Goal: Transaction & Acquisition: Obtain resource

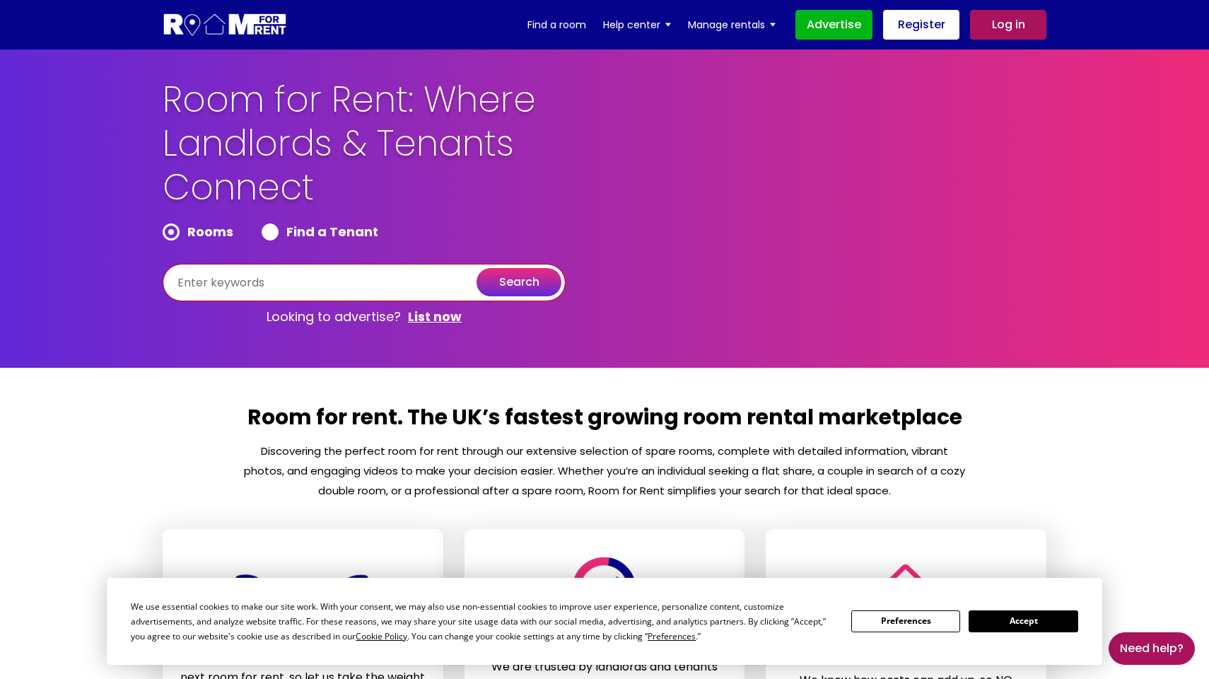
click at [300, 291] on input "text" at bounding box center [364, 282] width 403 height 37
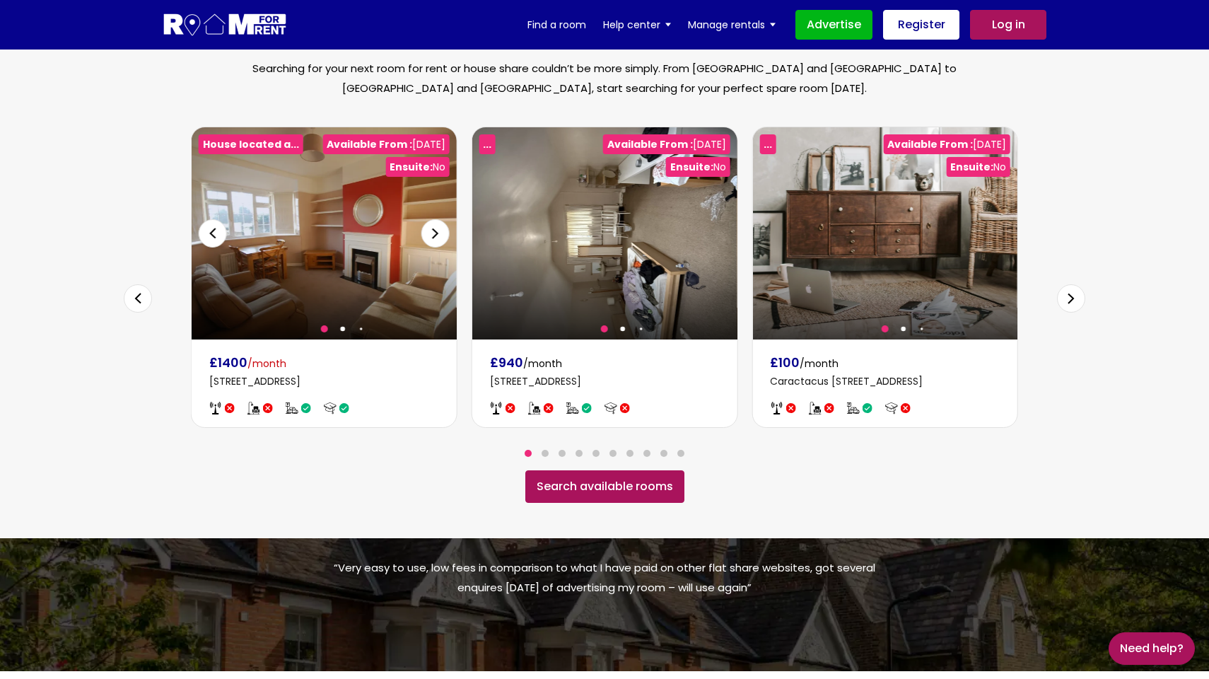
scroll to position [859, 0]
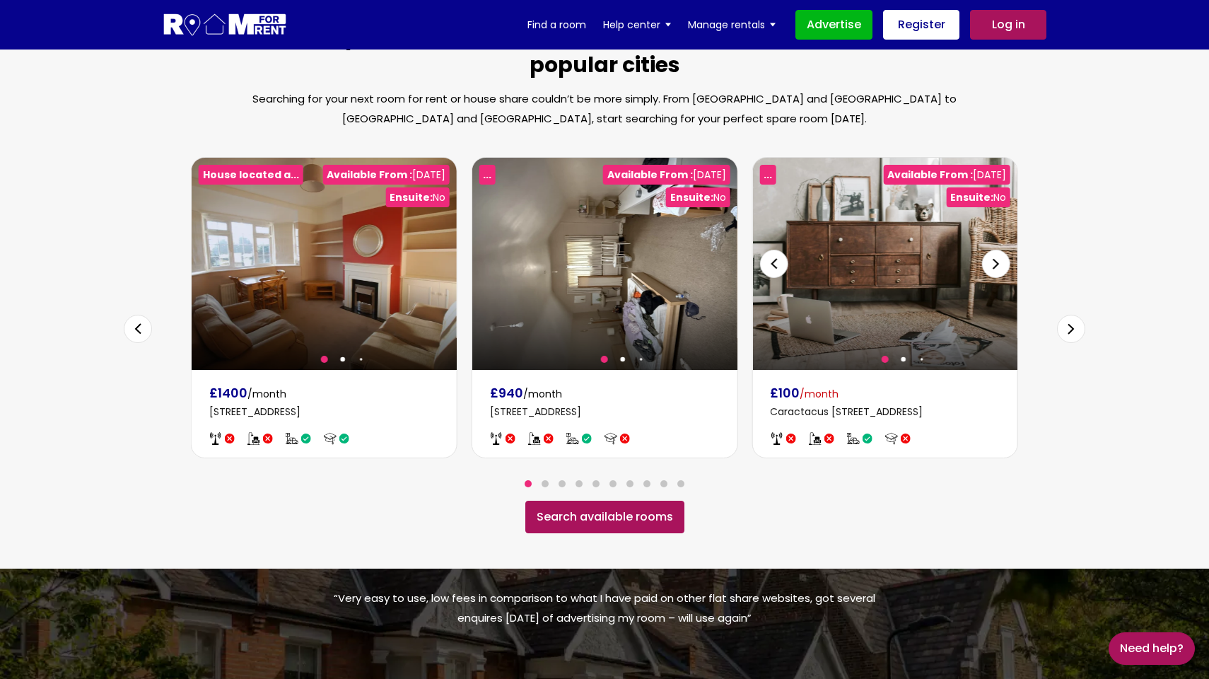
click at [1005, 250] on div "Next slide" at bounding box center [996, 264] width 28 height 28
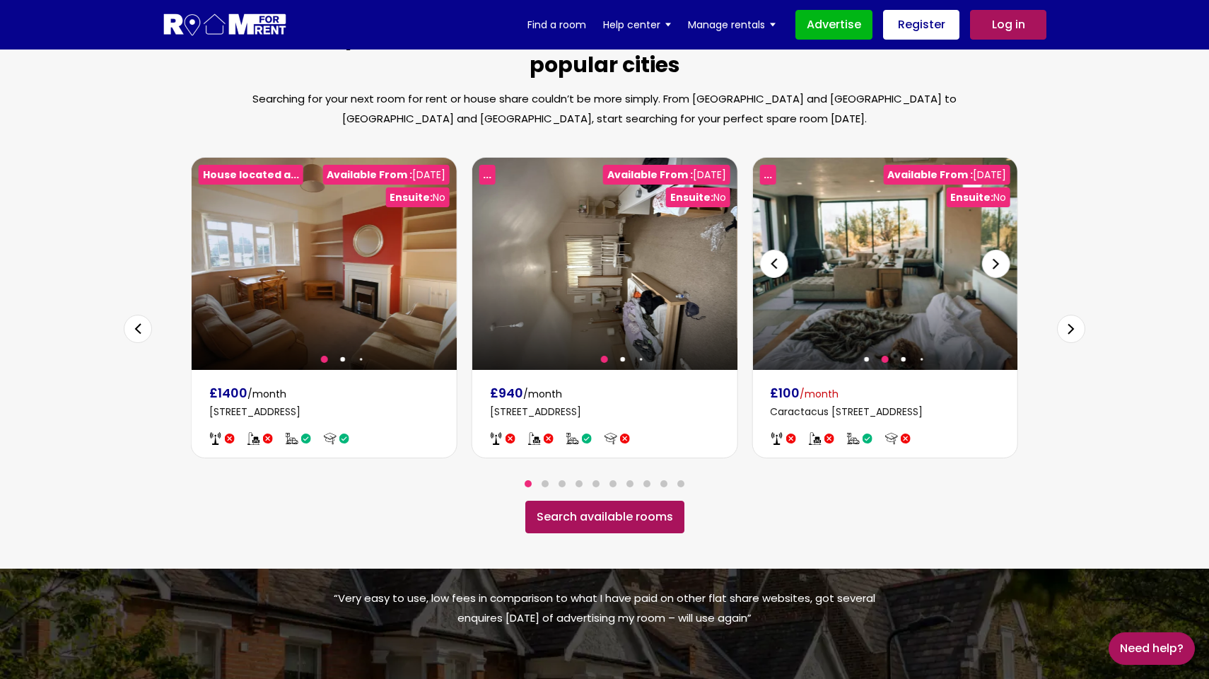
click at [1005, 250] on div "Next slide" at bounding box center [996, 264] width 28 height 28
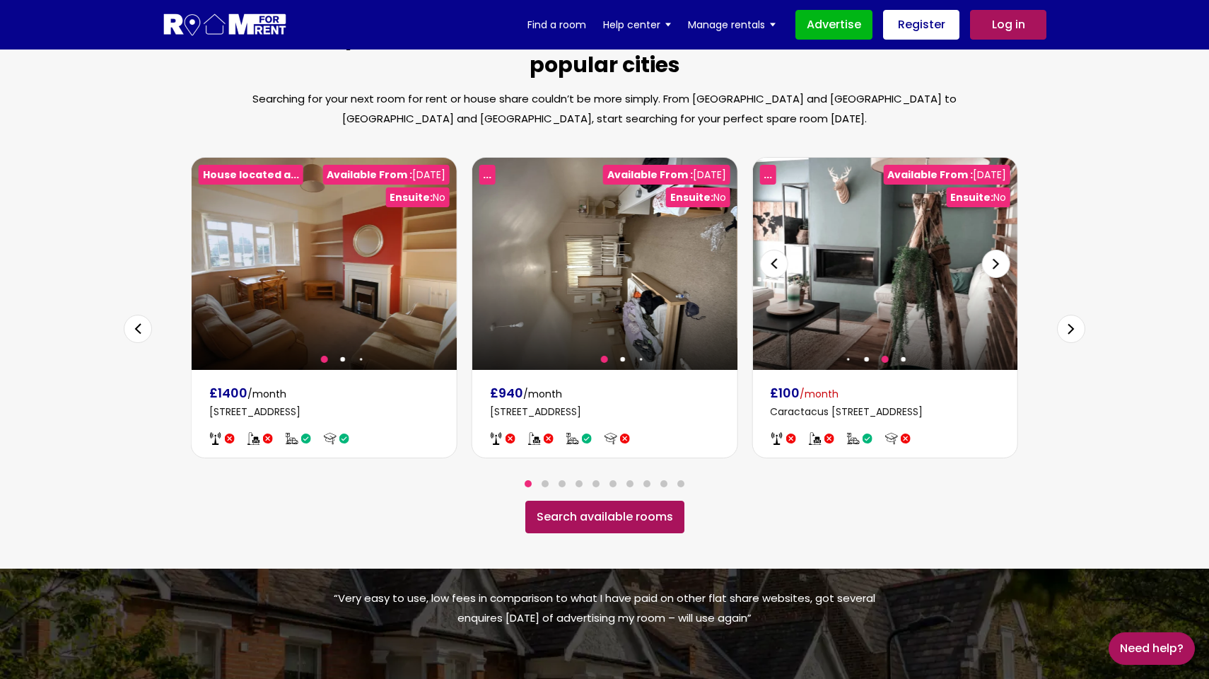
click at [1005, 250] on div "Next slide" at bounding box center [996, 264] width 28 height 28
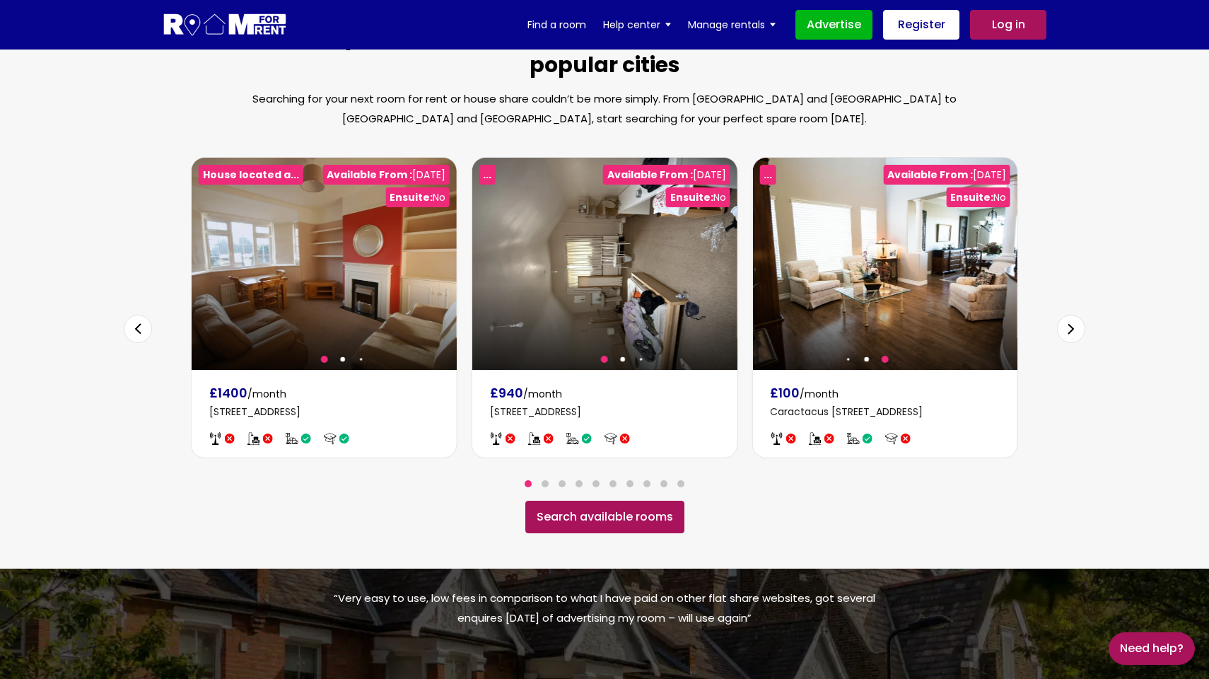
click at [1069, 319] on section "Latest spare rooms for rent in the UK’s most popular cities Searching for your …" at bounding box center [604, 278] width 1209 height 581
click at [1065, 315] on div "Next slide" at bounding box center [1071, 329] width 28 height 28
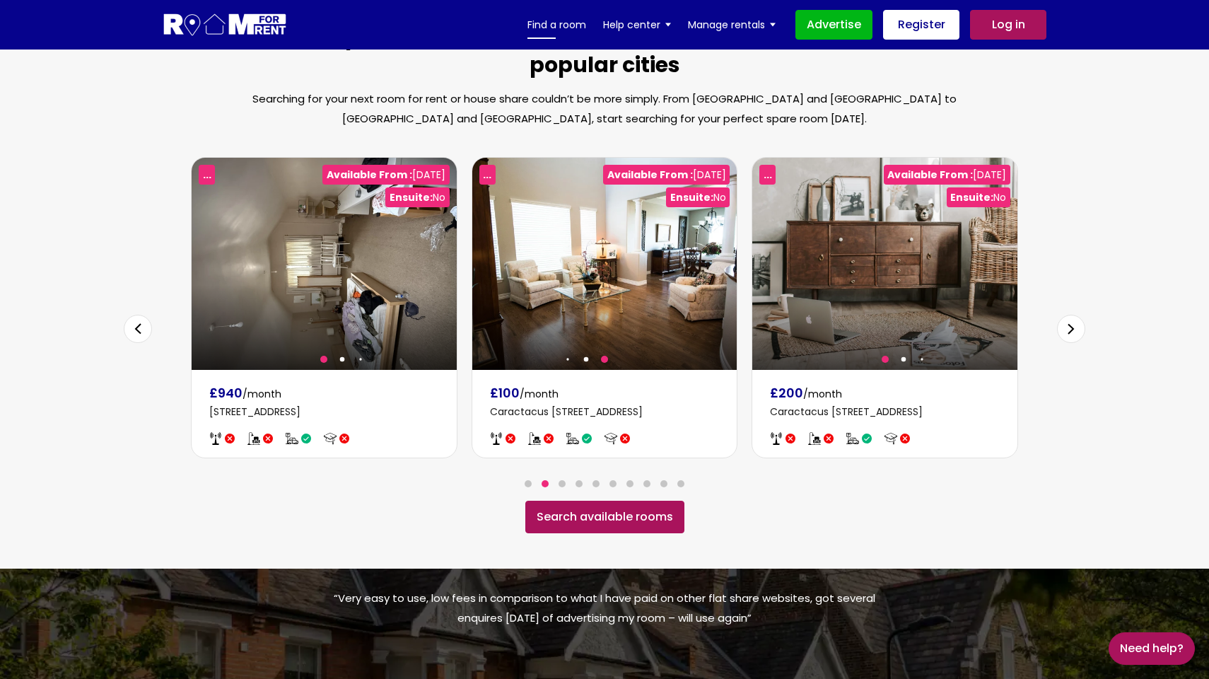
click at [577, 21] on link "Find a room" at bounding box center [557, 24] width 59 height 21
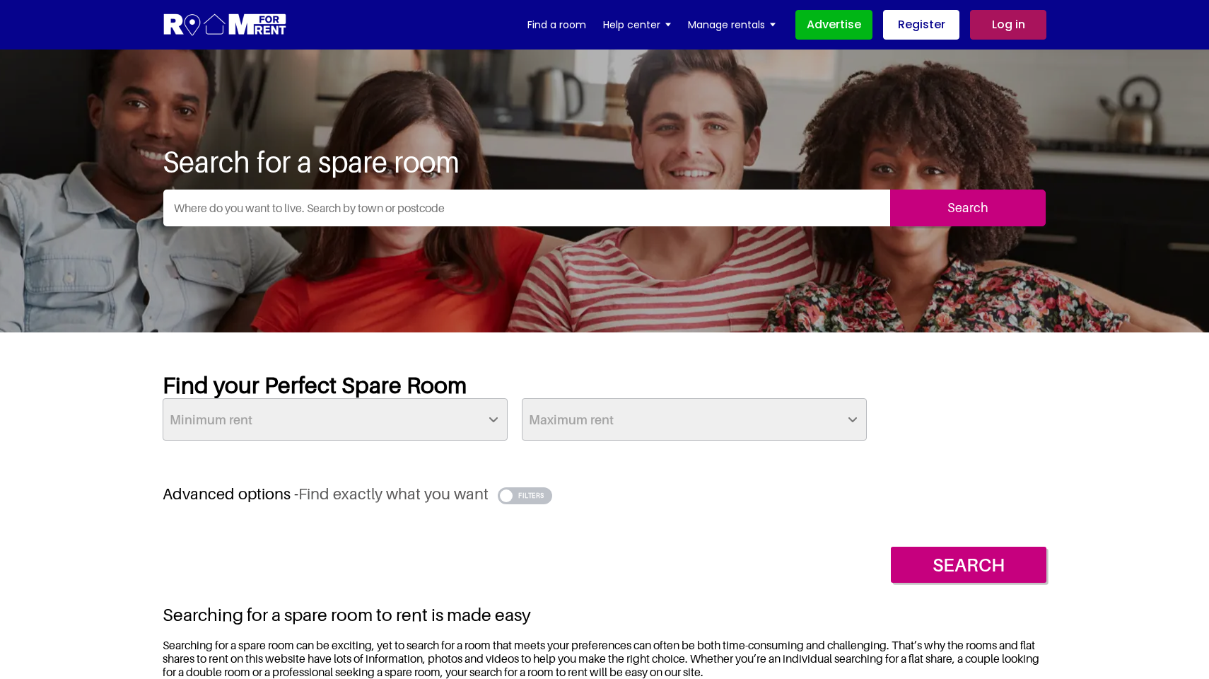
click at [567, 218] on input "text" at bounding box center [526, 208] width 727 height 37
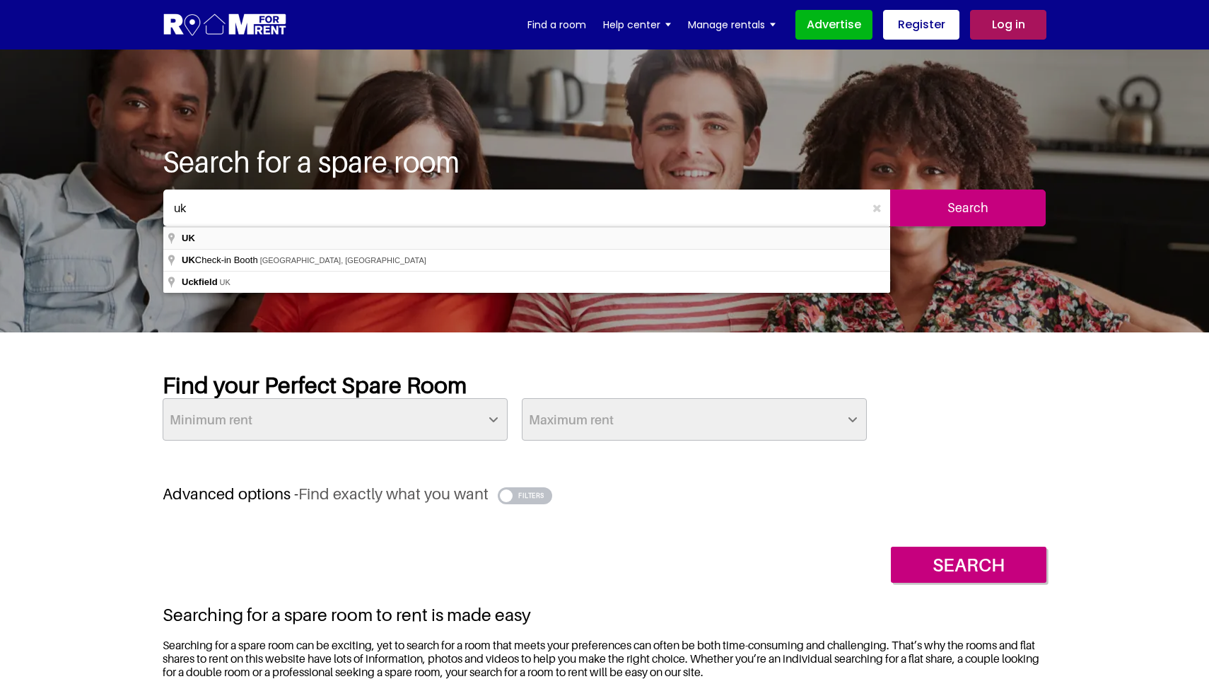
type input "UK"
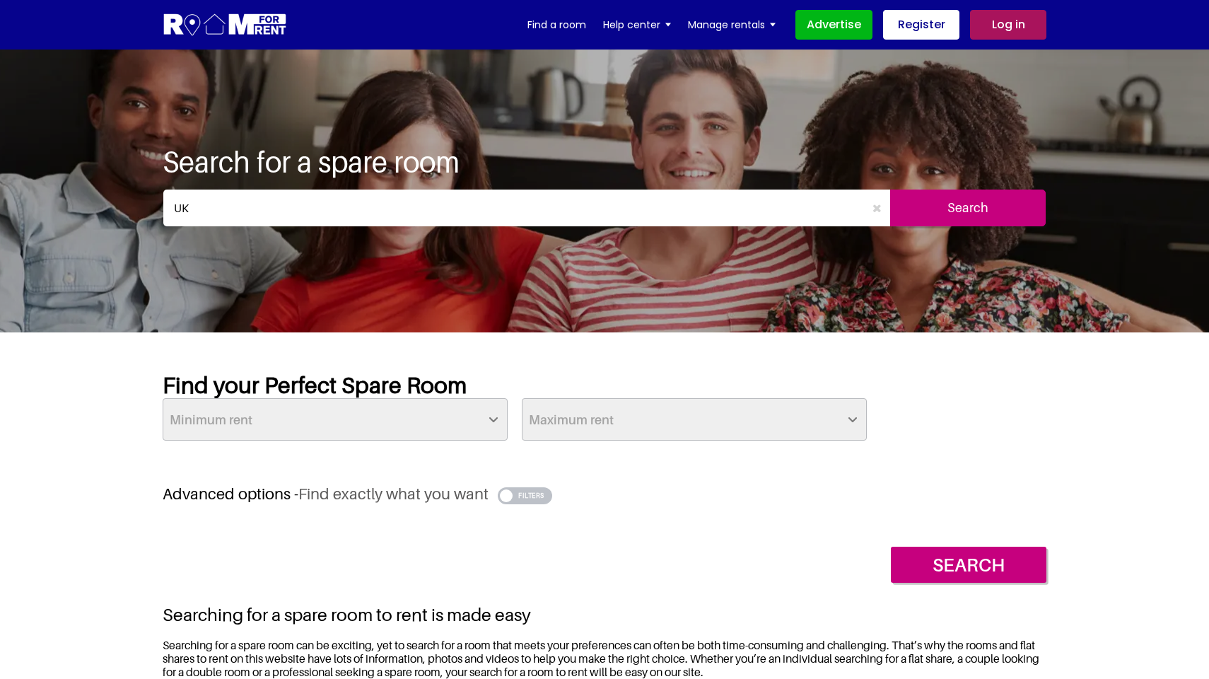
click at [967, 236] on div "UK Search" at bounding box center [605, 214] width 884 height 48
click at [965, 207] on input "Search" at bounding box center [968, 208] width 156 height 37
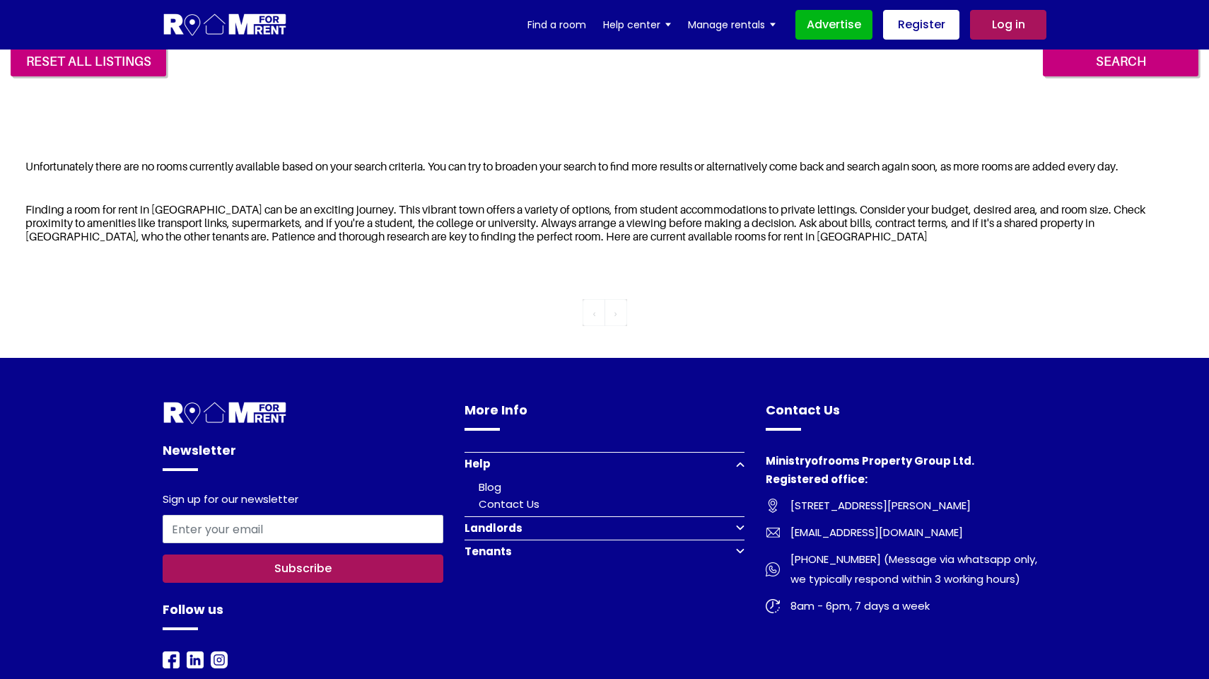
scroll to position [334, 0]
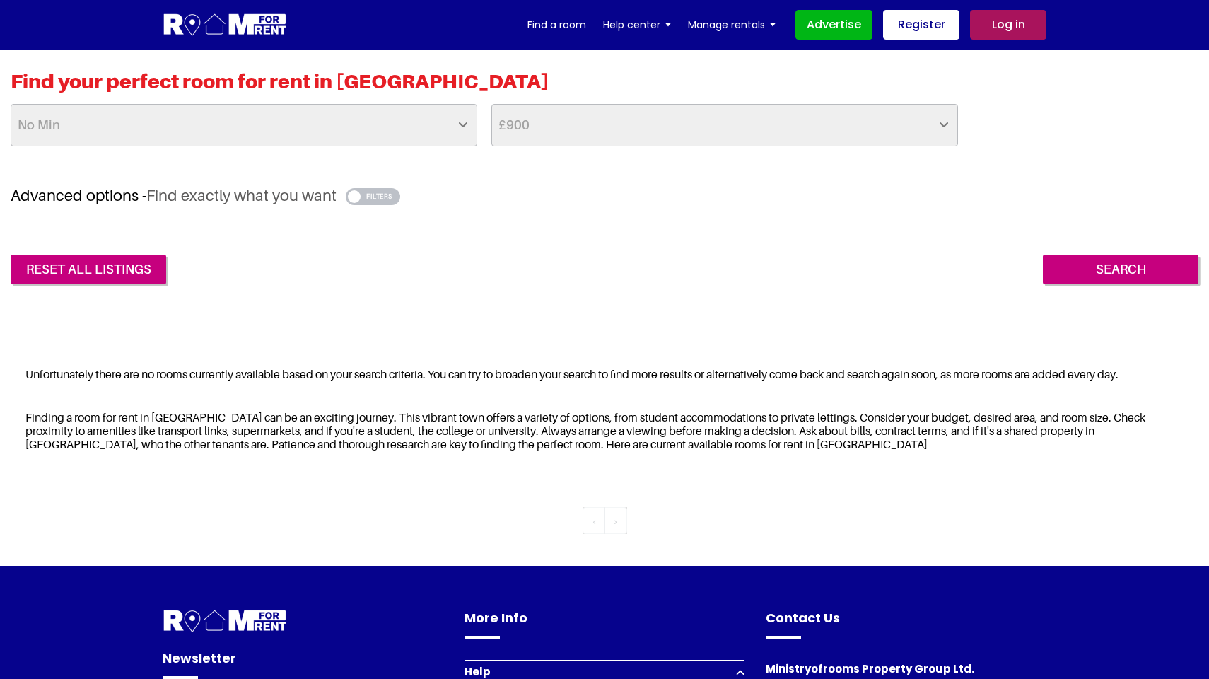
select select "975"
click at [1085, 281] on input "Search" at bounding box center [1121, 270] width 156 height 30
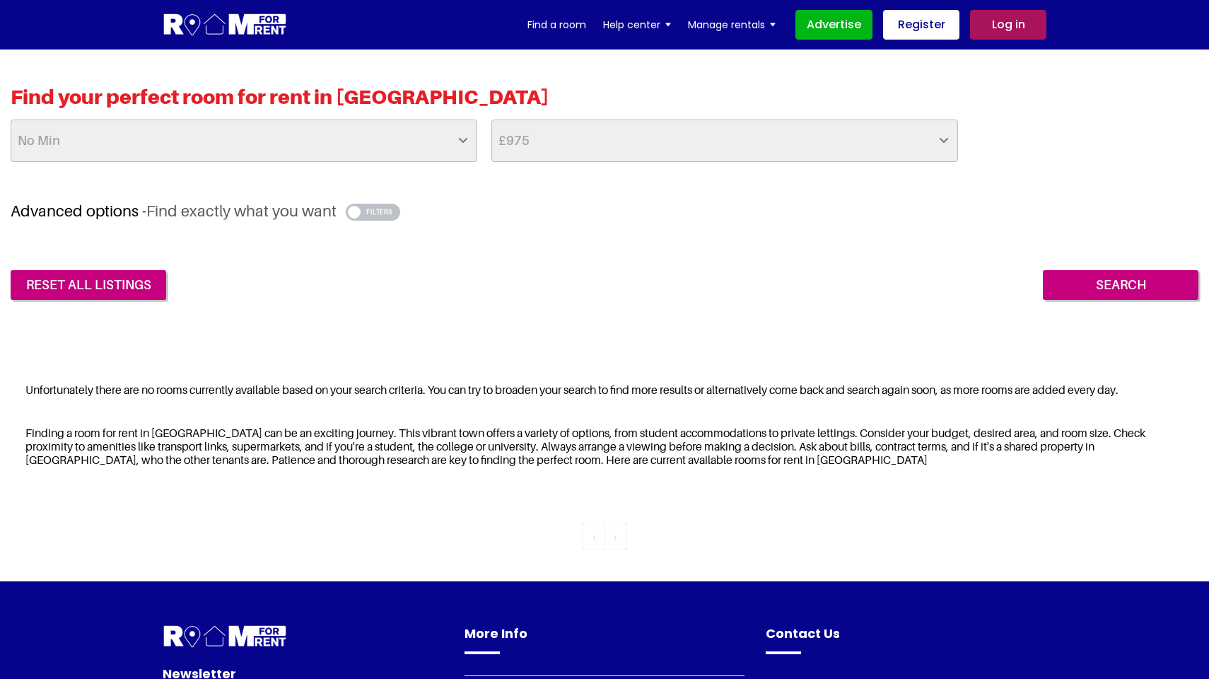
scroll to position [318, 0]
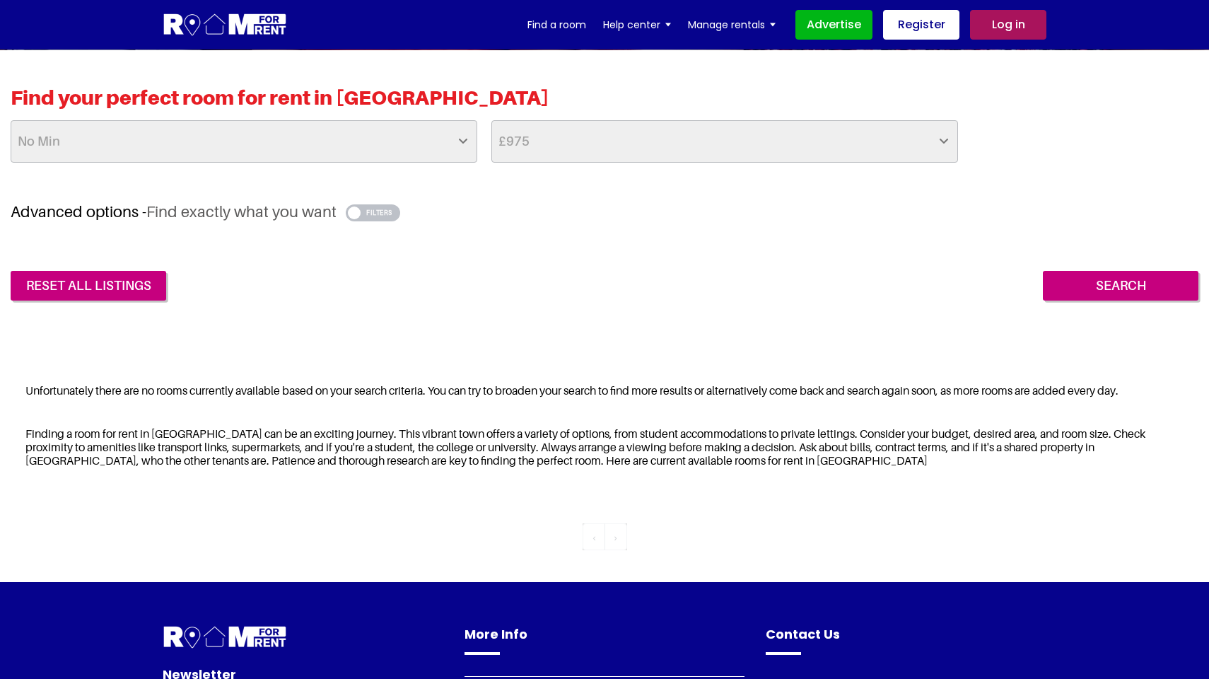
click at [264, 180] on div "Find your perfect room for rent in UK No Min £25 £50 £75 £100 £125 £150 £175 £2…" at bounding box center [605, 144] width 1188 height 117
select select "50"
click at [1059, 293] on input "Search" at bounding box center [1121, 286] width 156 height 30
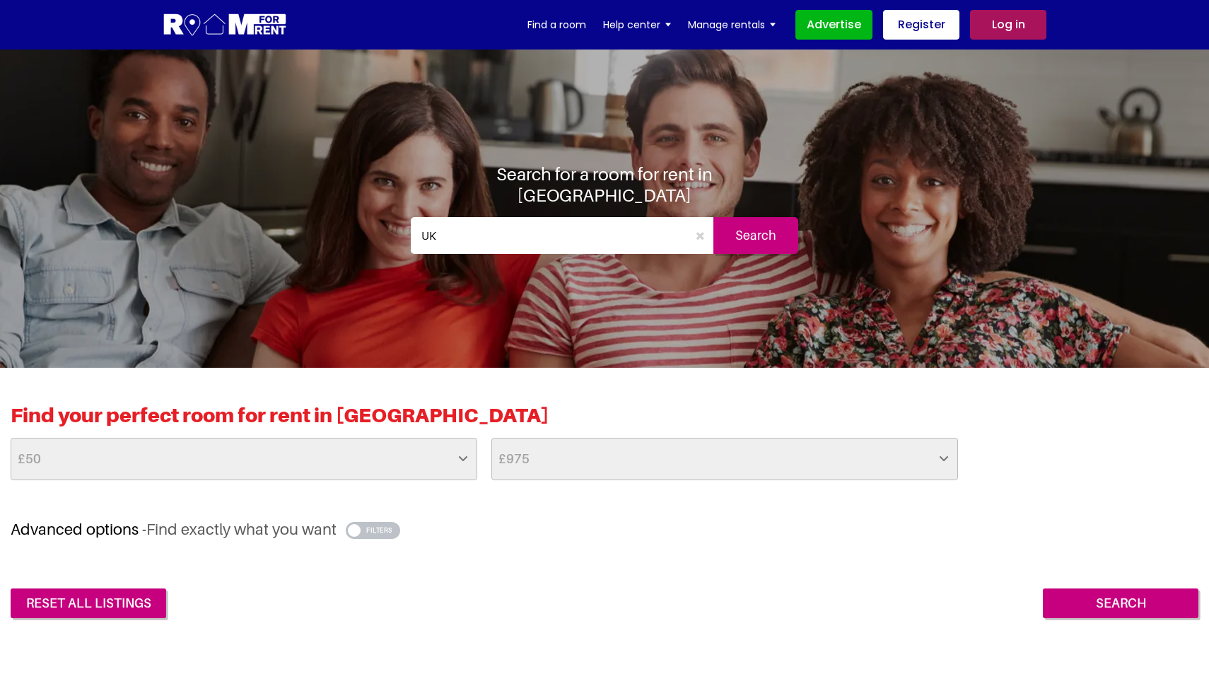
click at [580, 231] on input "UK" at bounding box center [549, 235] width 277 height 37
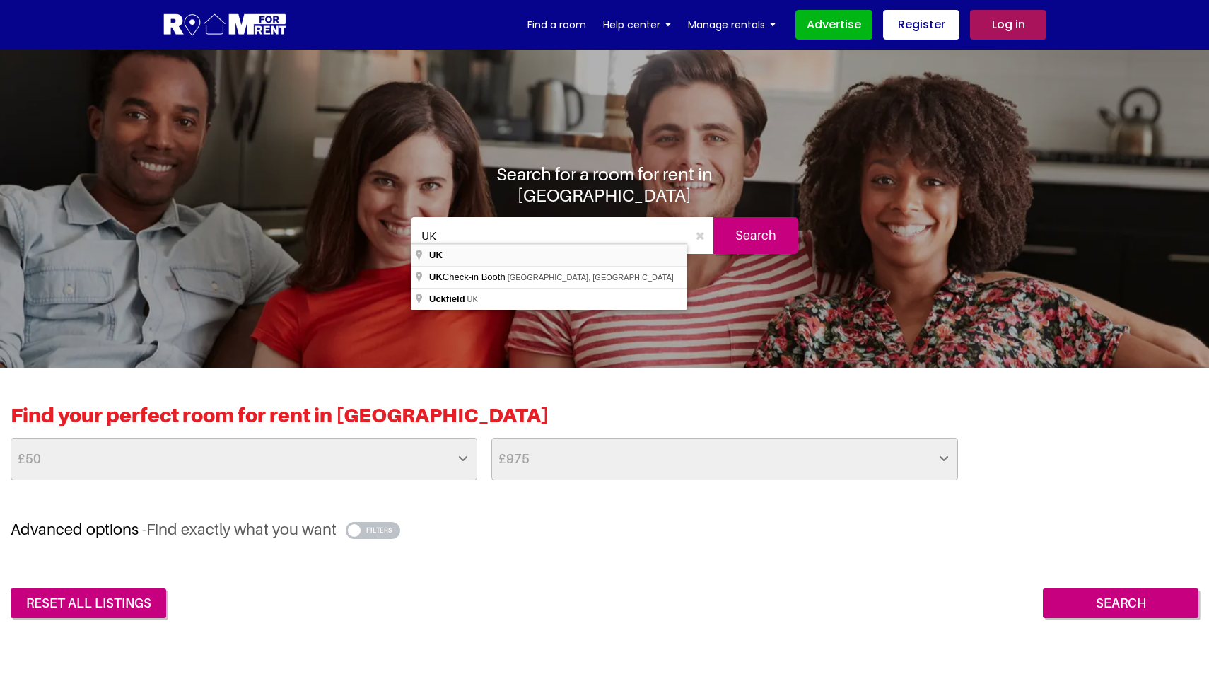
type input "U"
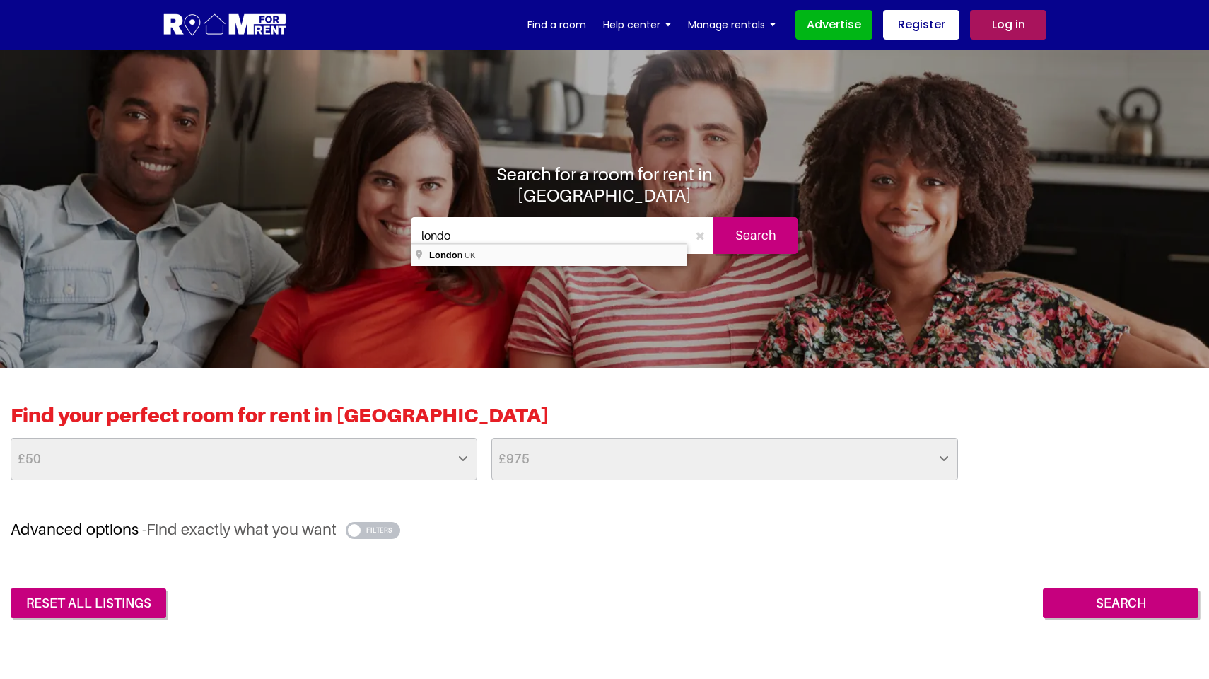
type input "[GEOGRAPHIC_DATA], [GEOGRAPHIC_DATA]"
click at [736, 228] on input "Search" at bounding box center [756, 235] width 85 height 37
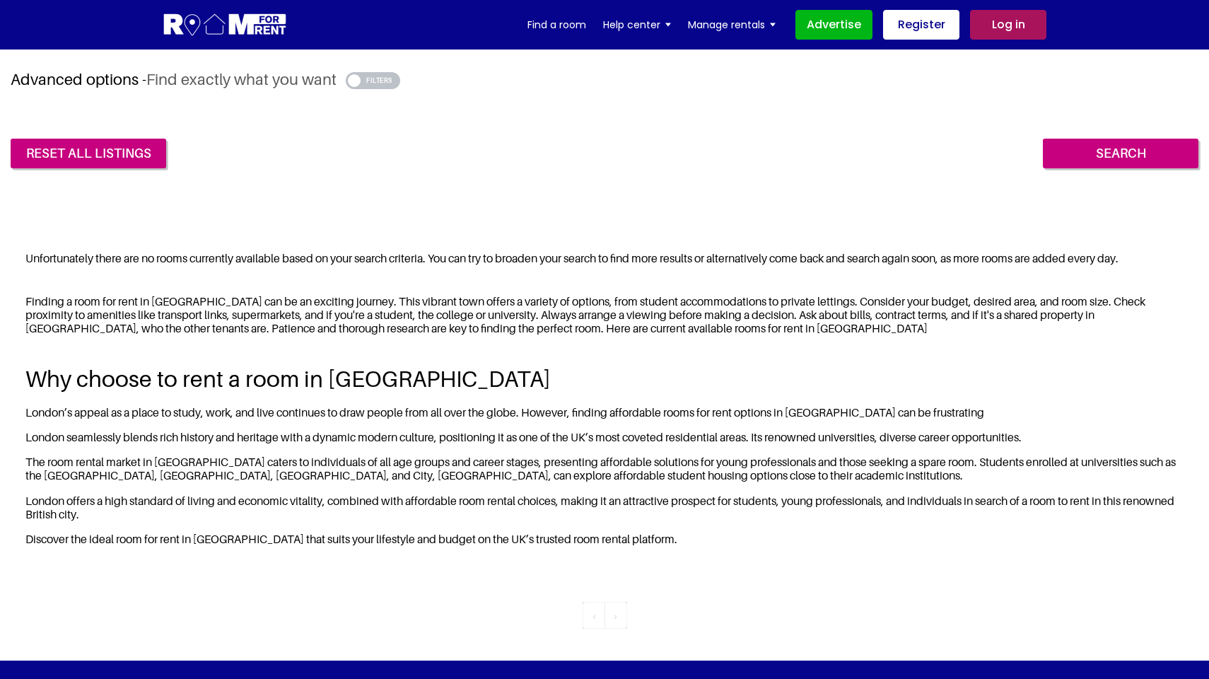
scroll to position [249, 0]
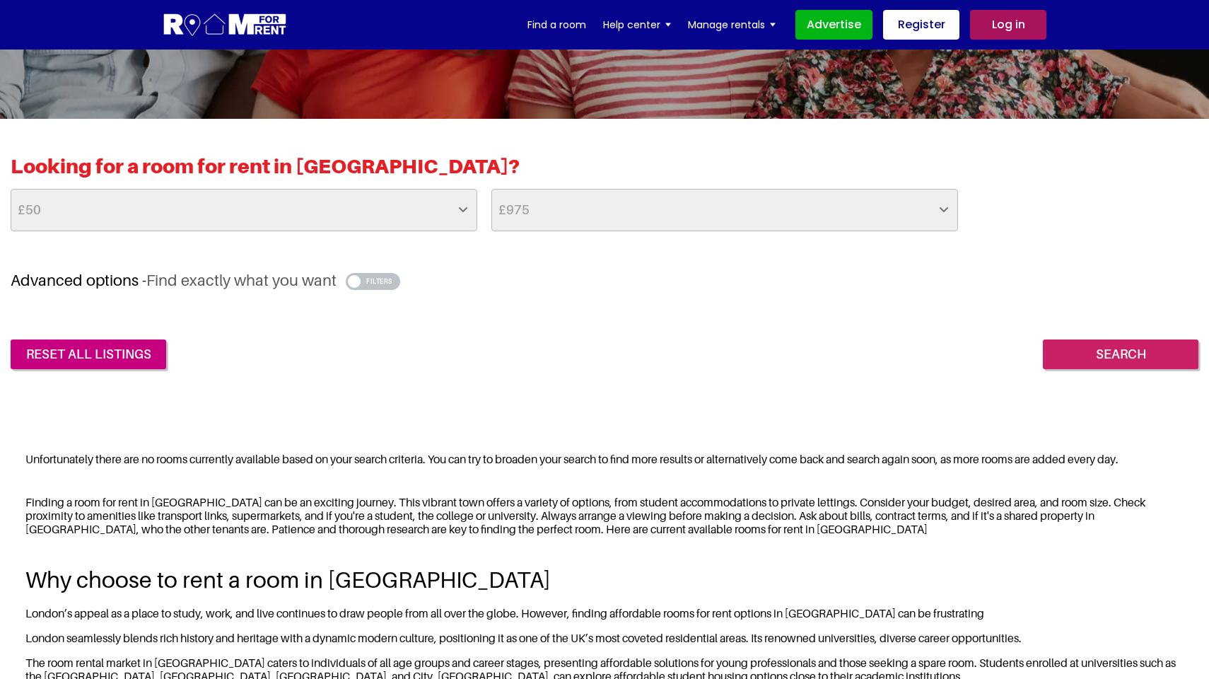
click at [1114, 344] on input "Search" at bounding box center [1121, 355] width 156 height 30
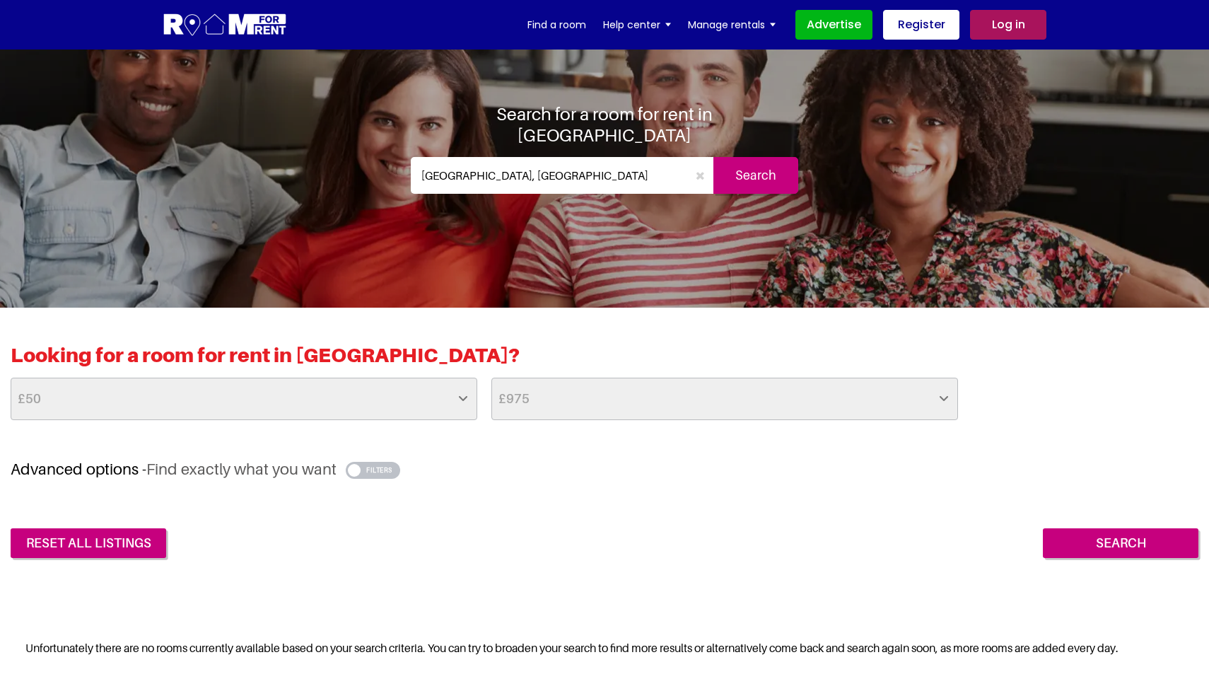
scroll to position [46, 0]
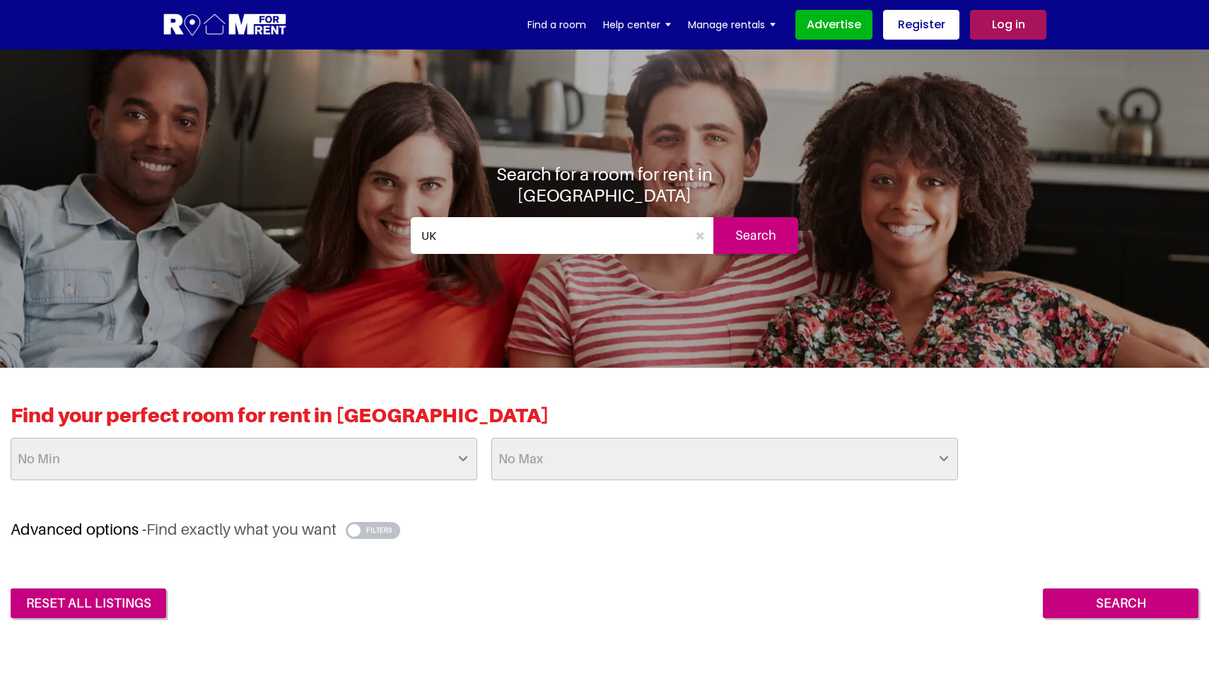
scroll to position [334, 0]
